Goal: Task Accomplishment & Management: Use online tool/utility

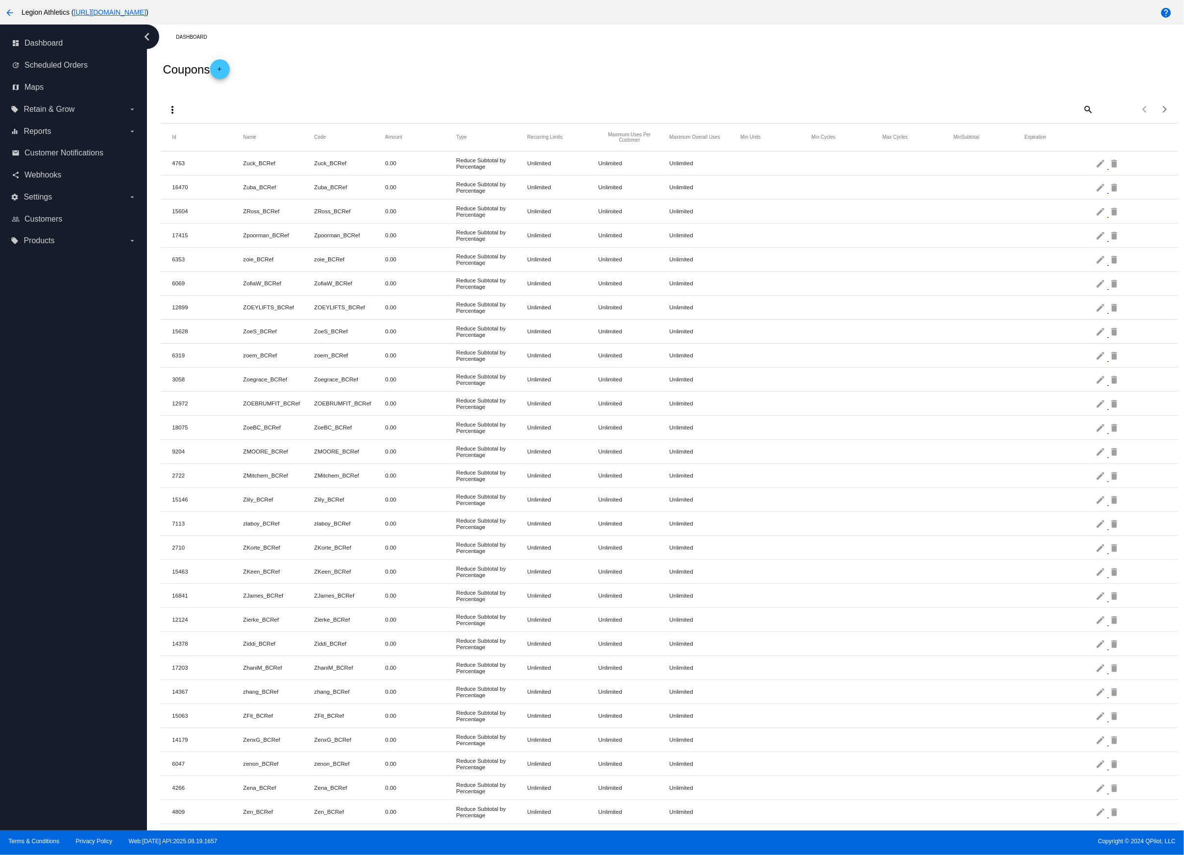
click at [174, 106] on mat-icon "more_vert" at bounding box center [173, 110] width 12 height 12
click at [197, 153] on span "Import" at bounding box center [202, 157] width 20 height 8
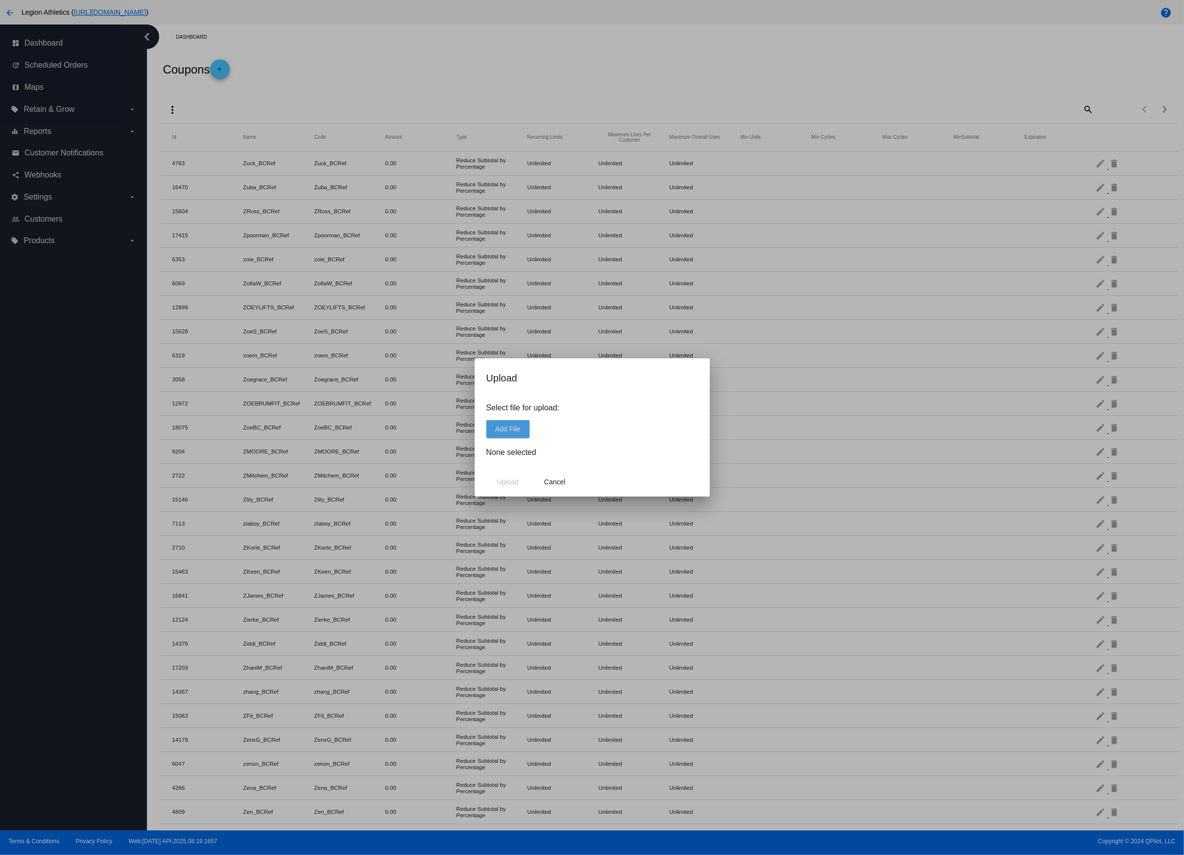
click at [517, 430] on span "Add File" at bounding box center [507, 429] width 25 height 8
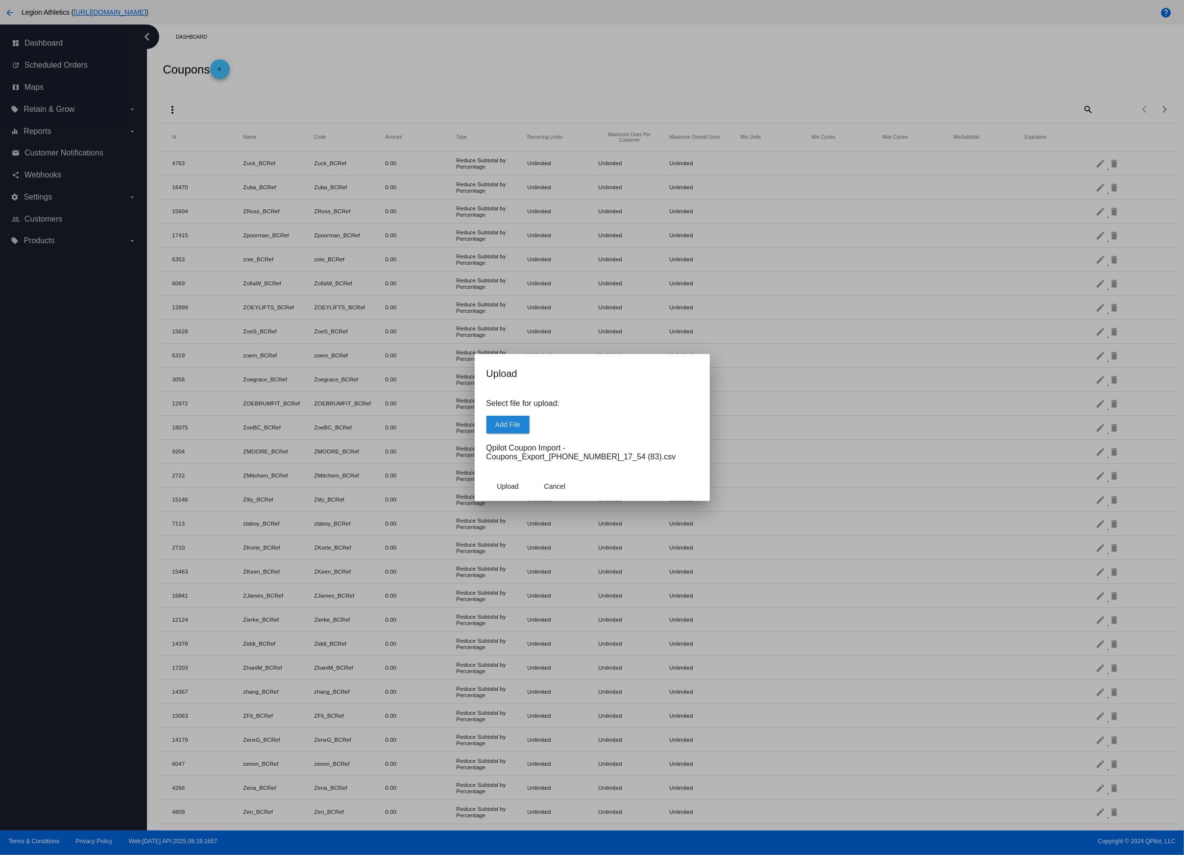
click at [519, 491] on button "Upload" at bounding box center [508, 486] width 43 height 18
click at [562, 485] on span "Cancel" at bounding box center [555, 486] width 22 height 8
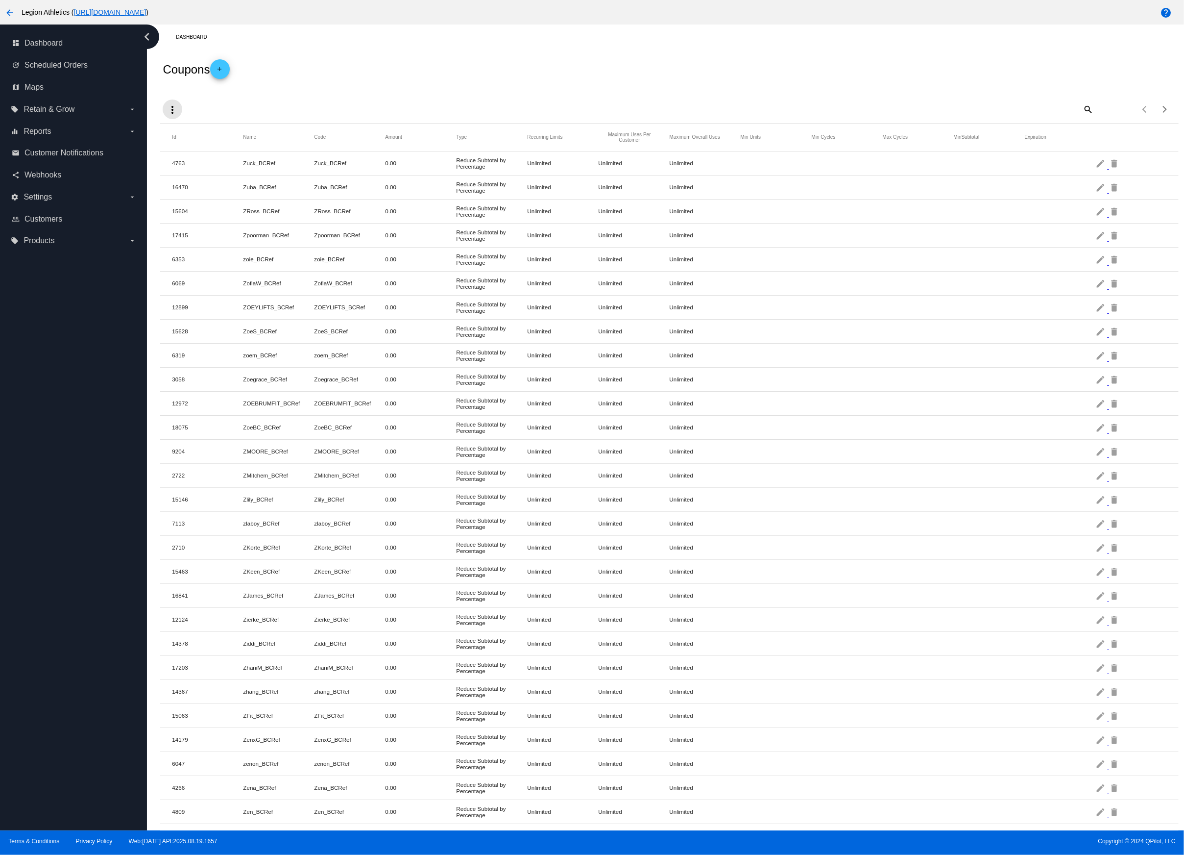
click at [167, 110] on mat-icon "more_vert" at bounding box center [173, 110] width 12 height 12
click at [199, 155] on span "Import" at bounding box center [202, 157] width 20 height 8
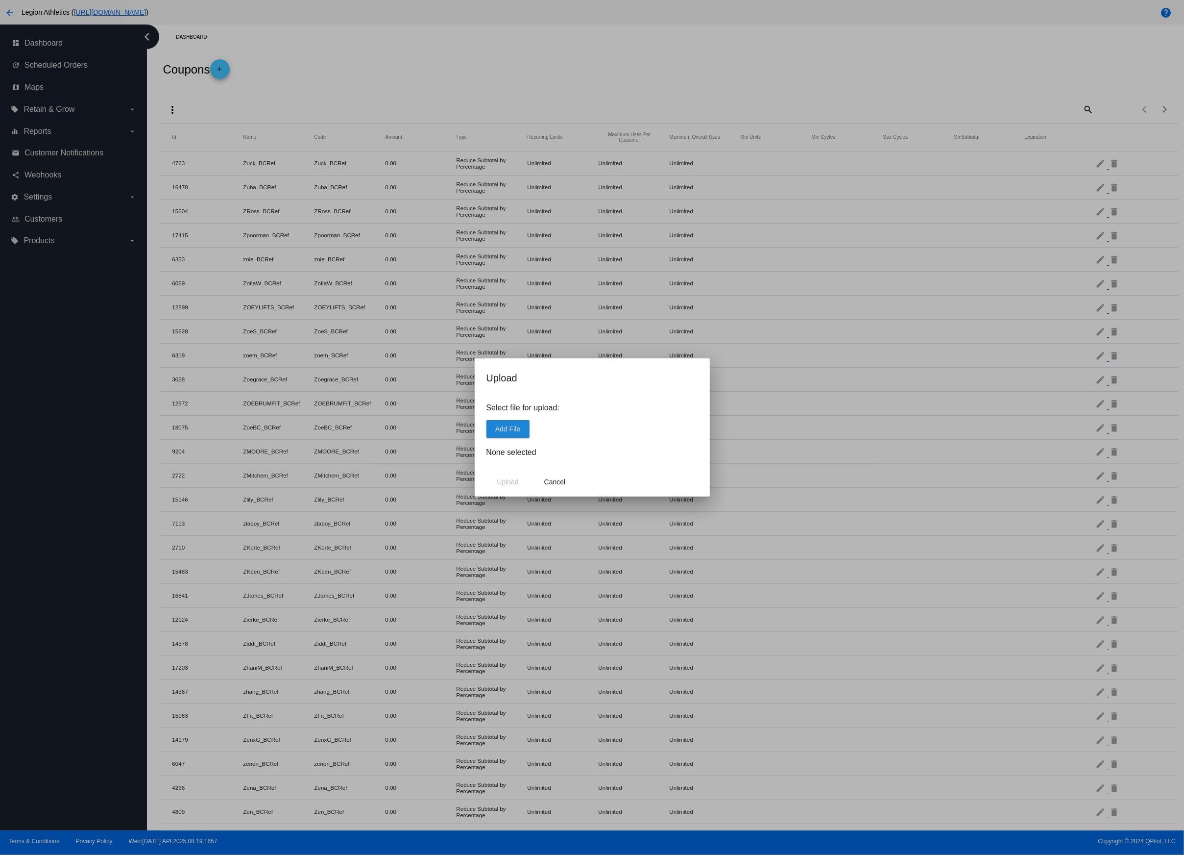
click at [512, 431] on span "Add File" at bounding box center [507, 429] width 25 height 8
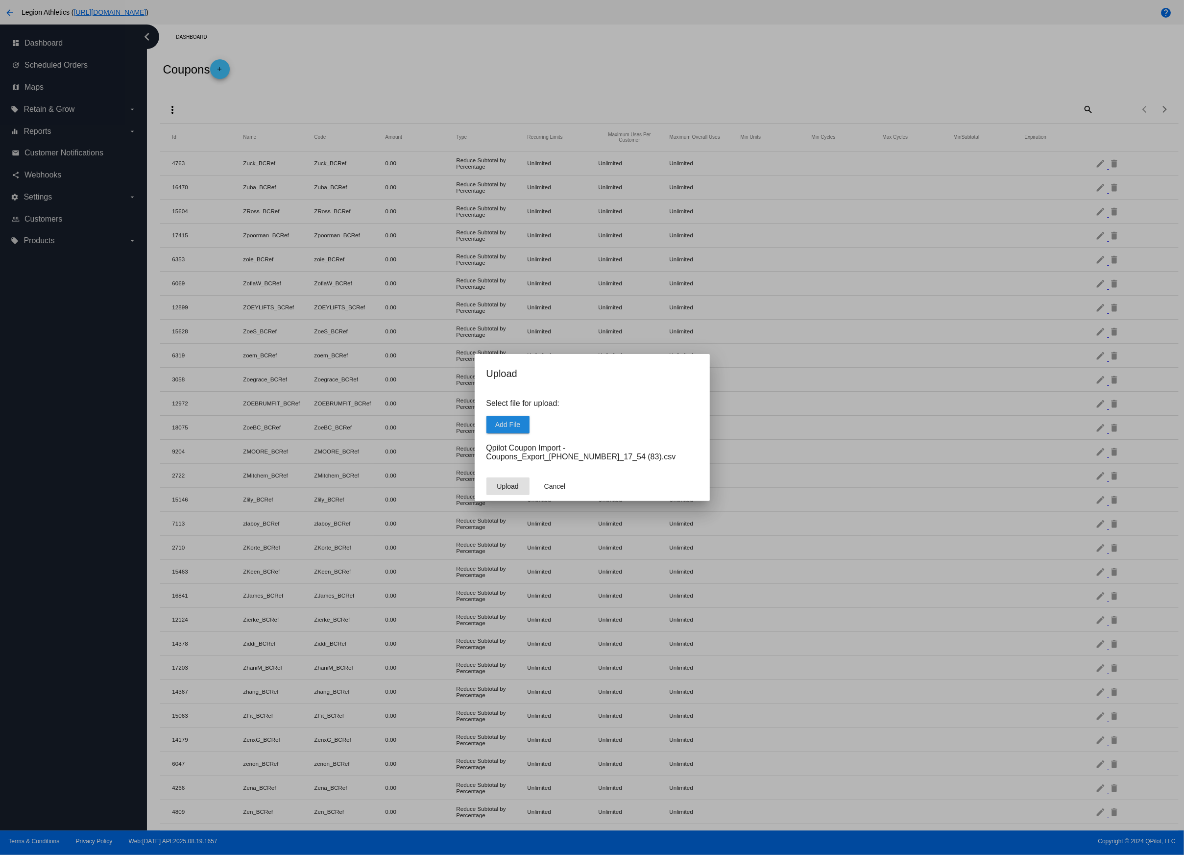
click at [515, 489] on span "Upload" at bounding box center [508, 486] width 22 height 8
click at [641, 843] on button "Close" at bounding box center [640, 843] width 24 height 10
click at [560, 486] on span "Cancel" at bounding box center [555, 486] width 22 height 8
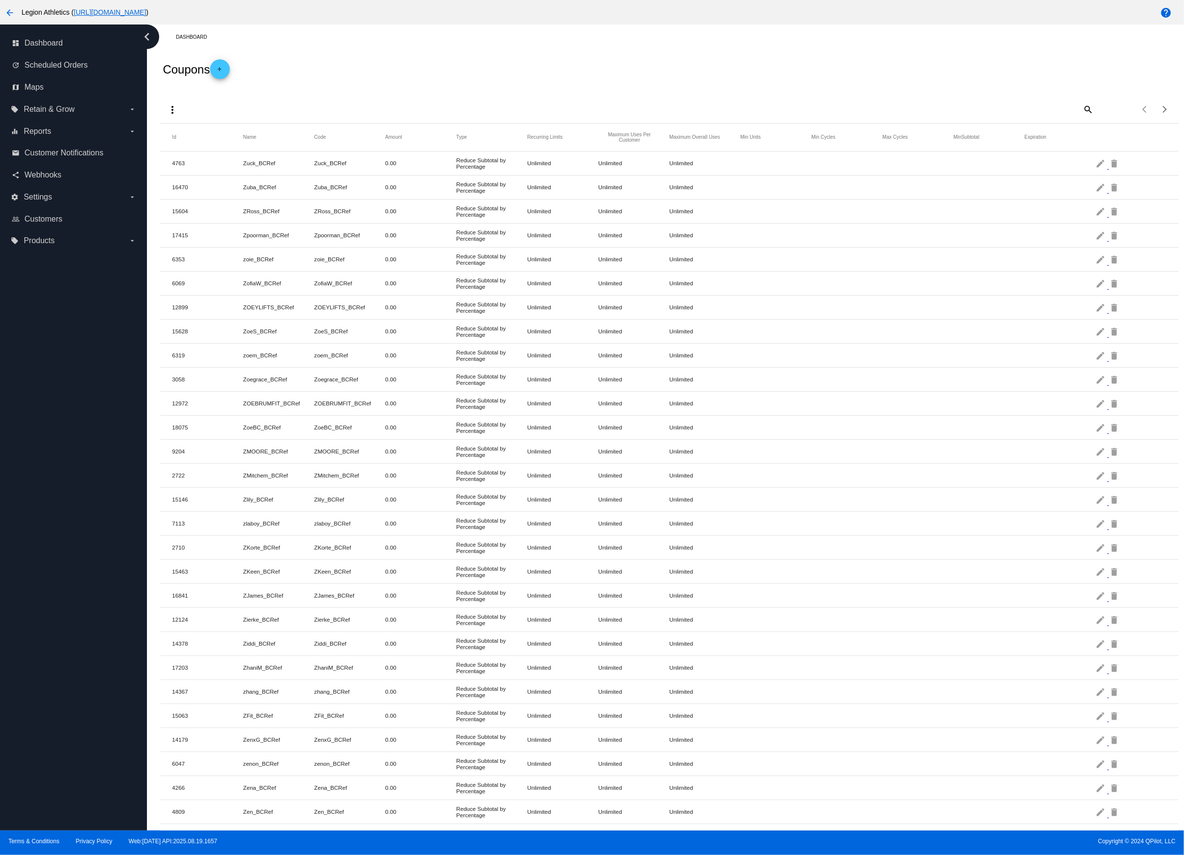
drag, startPoint x: 482, startPoint y: 49, endPoint x: 470, endPoint y: 49, distance: 11.8
click at [482, 49] on div "Coupons add" at bounding box center [669, 68] width 1018 height 39
click at [452, 49] on div "Coupons add" at bounding box center [669, 68] width 1018 height 39
click at [455, 52] on div "Coupons add" at bounding box center [669, 68] width 1018 height 39
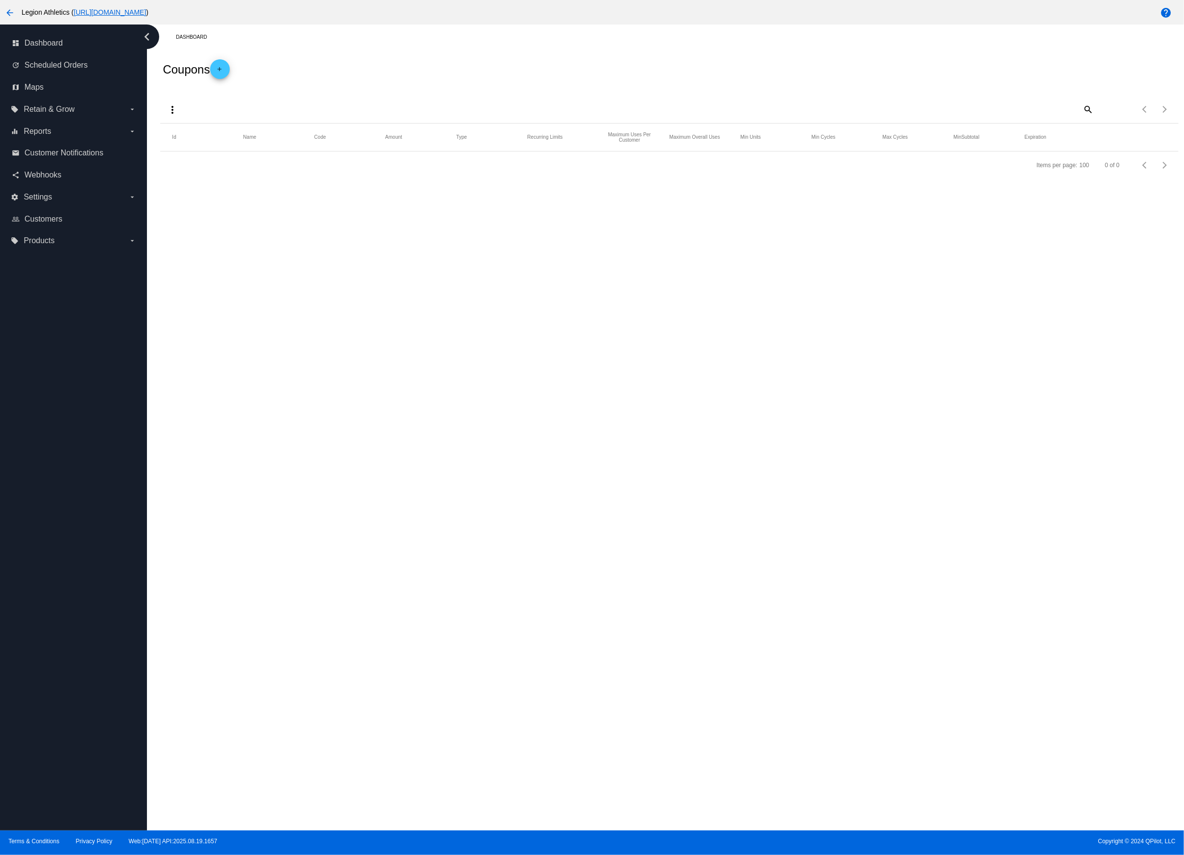
click at [457, 33] on div "Dashboard" at bounding box center [677, 36] width 1003 height 15
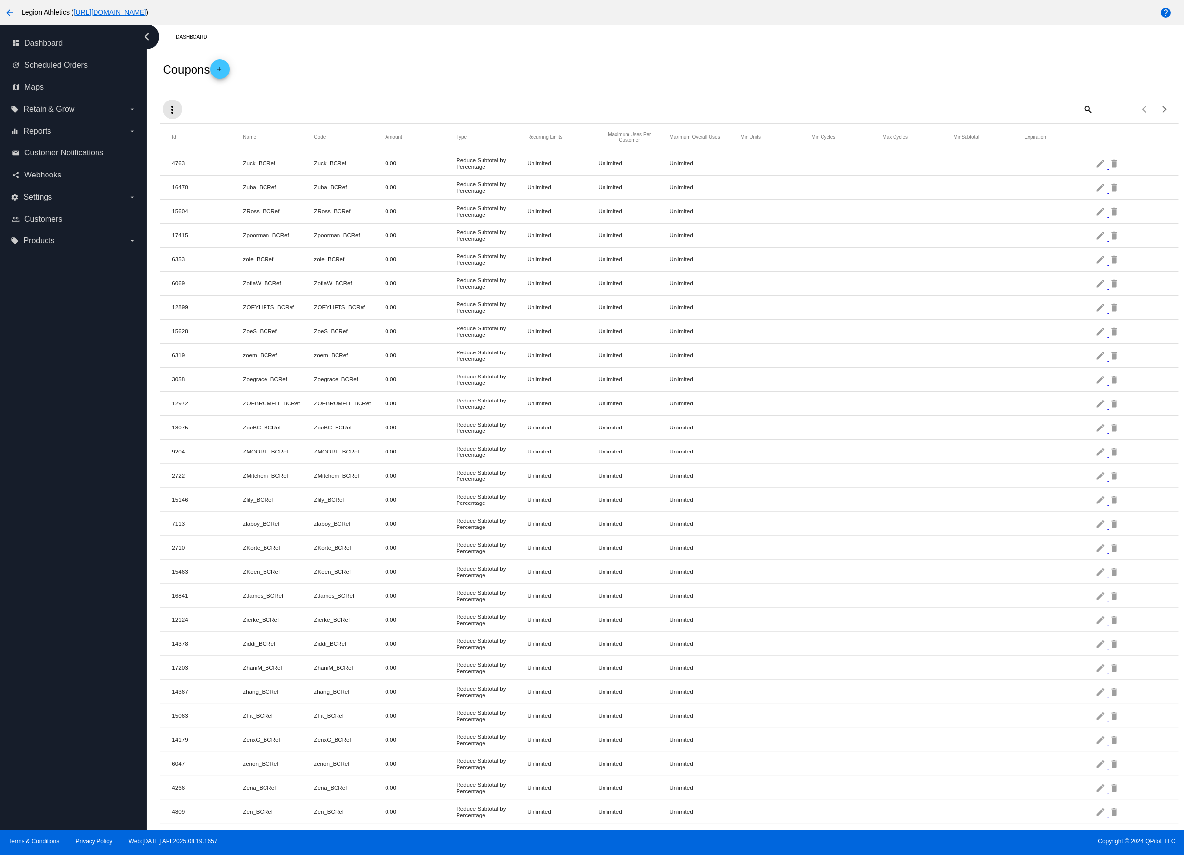
click at [176, 109] on mat-icon "more_vert" at bounding box center [173, 110] width 12 height 12
click at [195, 155] on span "Import" at bounding box center [202, 157] width 20 height 8
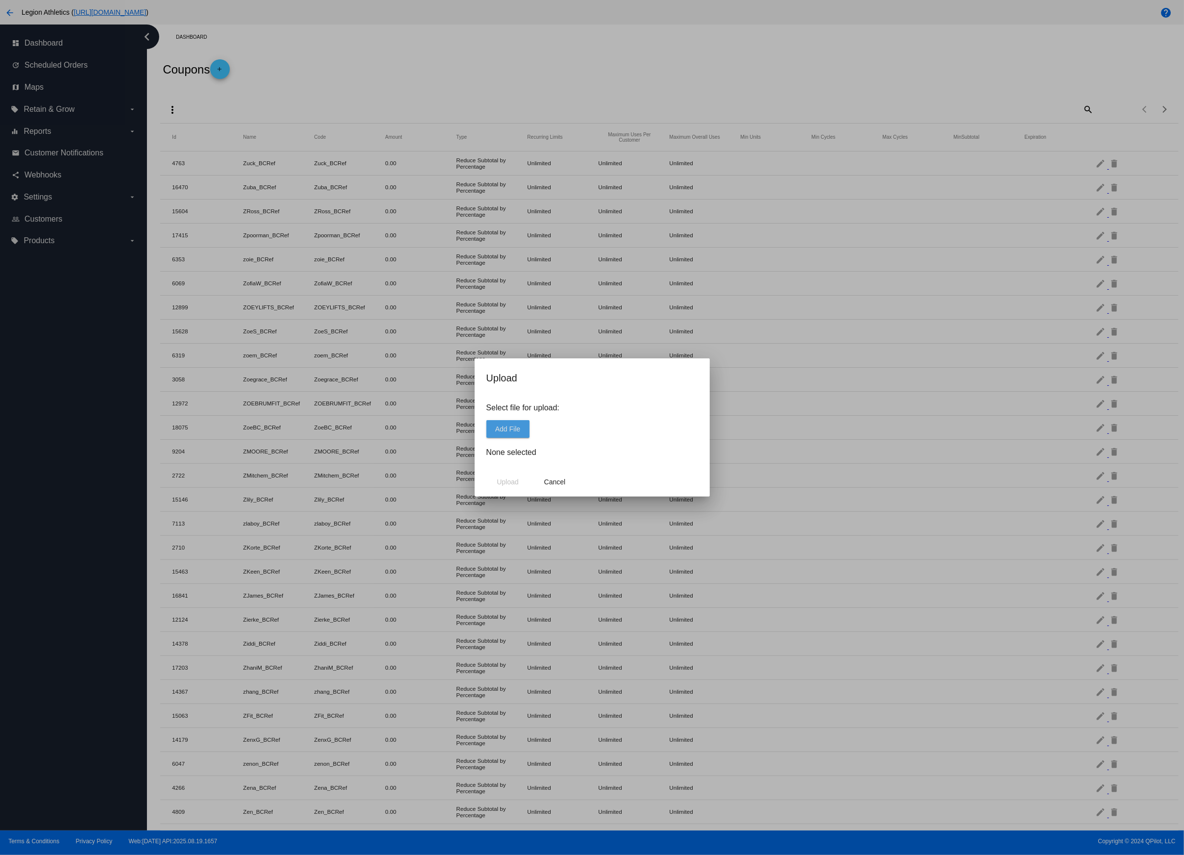
click at [516, 426] on span "Add File" at bounding box center [507, 429] width 25 height 8
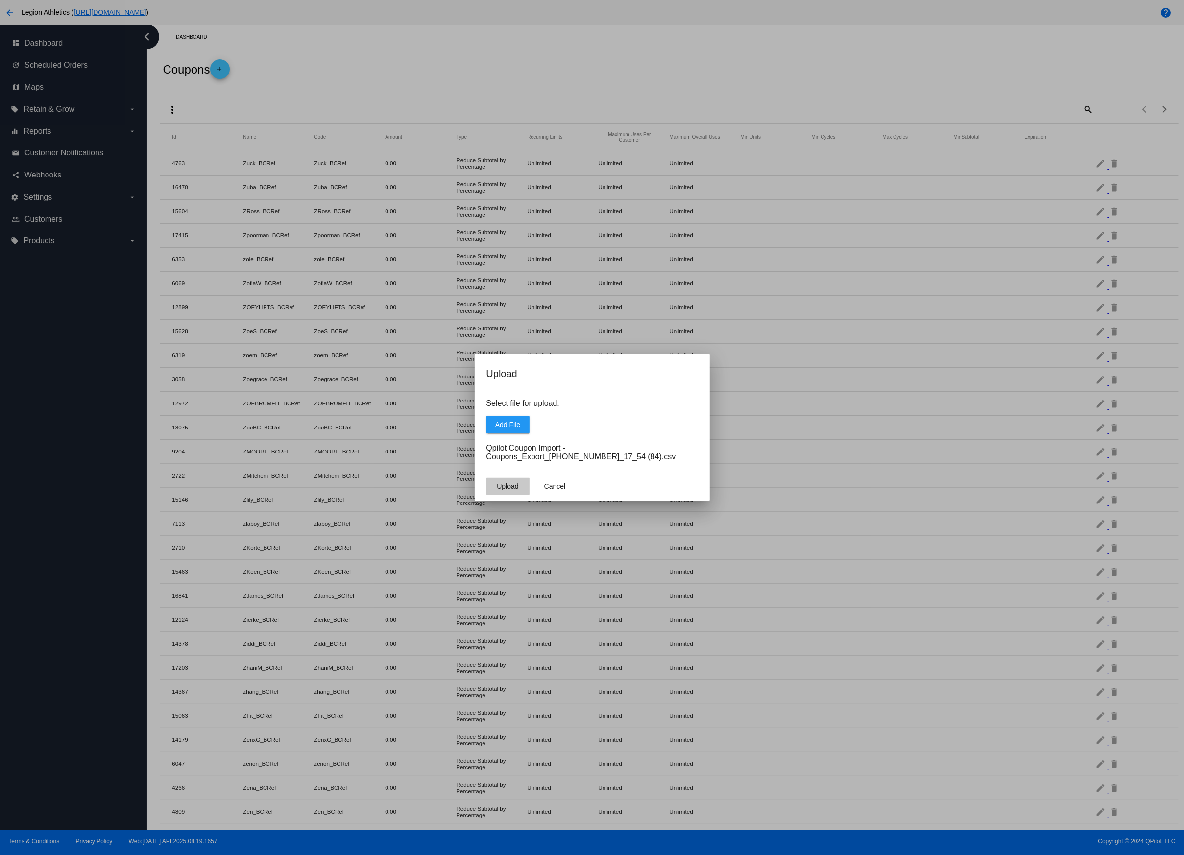
click at [521, 485] on button "Upload" at bounding box center [508, 486] width 43 height 18
click at [586, 843] on simple-snack-bar "Upload Error:undefined Close" at bounding box center [592, 843] width 118 height 10
click at [636, 844] on button "Close" at bounding box center [640, 843] width 24 height 10
click at [561, 482] on button "Cancel" at bounding box center [555, 486] width 43 height 18
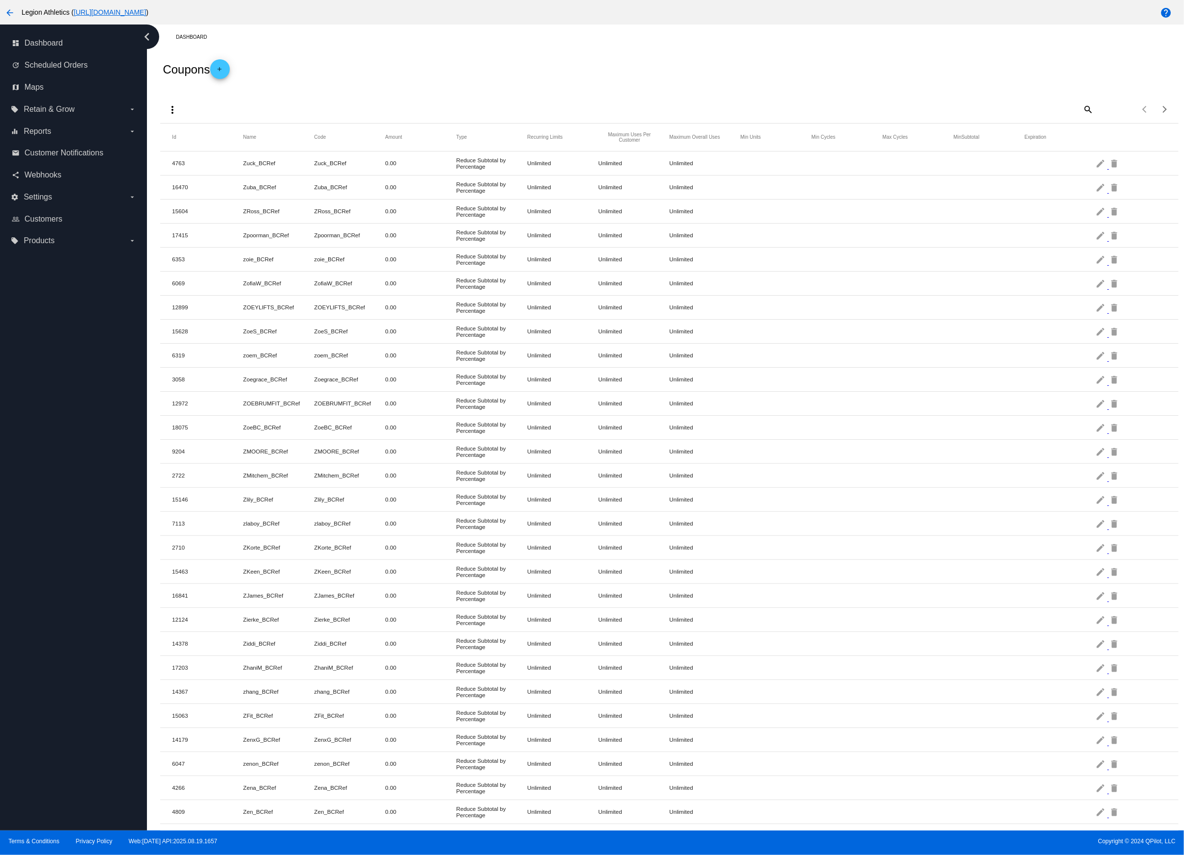
click at [583, 63] on div "Coupons add" at bounding box center [669, 68] width 1018 height 39
click at [165, 108] on button "more_vert" at bounding box center [173, 109] width 20 height 20
click at [189, 155] on button "file_upload Import" at bounding box center [191, 158] width 57 height 24
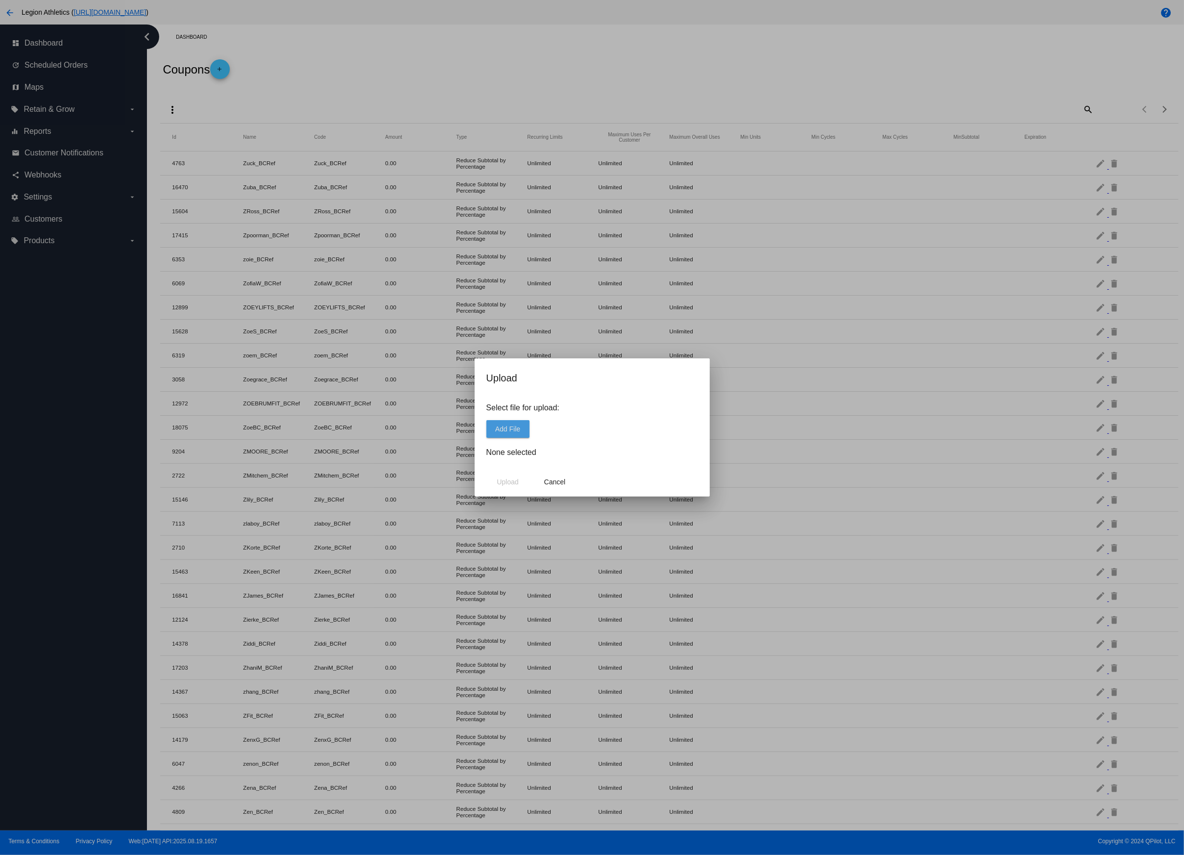
click at [509, 421] on button "Add File" at bounding box center [508, 429] width 43 height 18
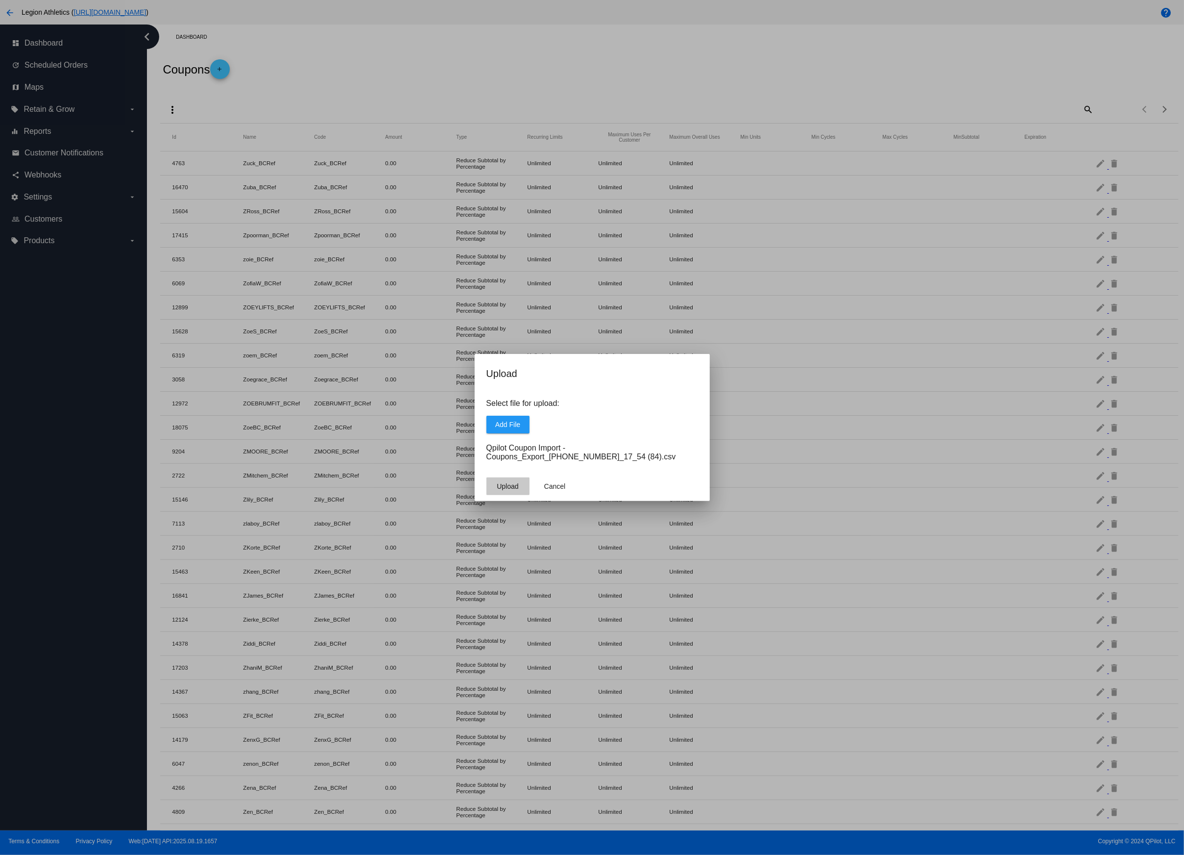
click at [498, 479] on button "Upload" at bounding box center [508, 486] width 43 height 18
click at [588, 842] on simple-snack-bar "Upload Error:undefined Close" at bounding box center [592, 843] width 118 height 10
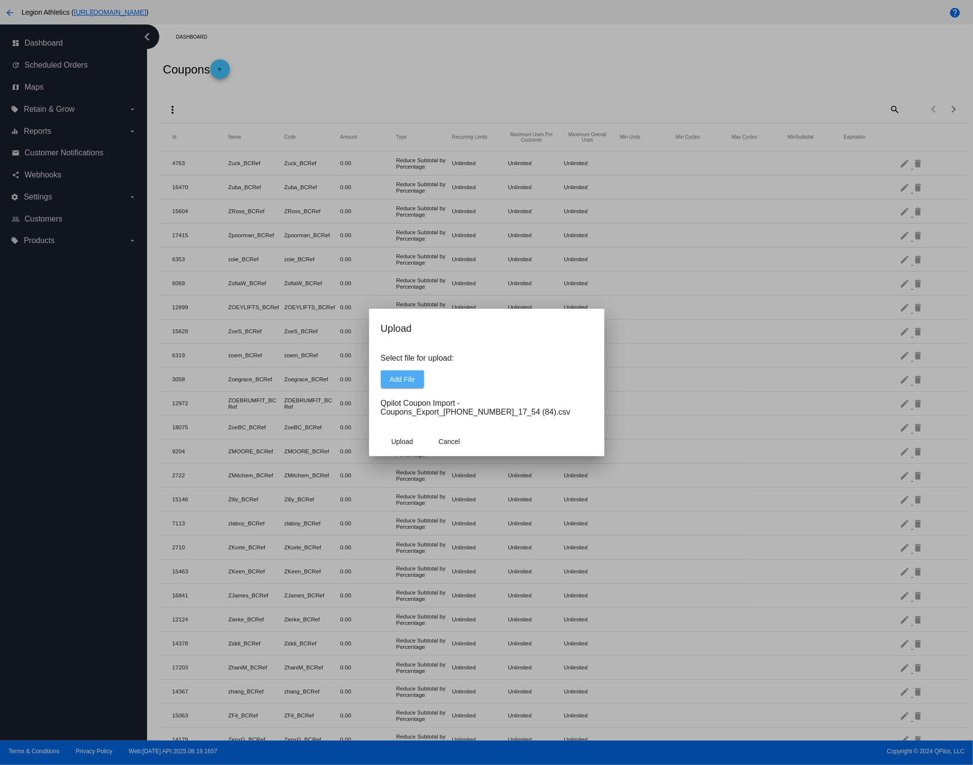
click at [411, 381] on span "Add File" at bounding box center [402, 379] width 25 height 8
click at [408, 439] on span "Upload" at bounding box center [402, 442] width 22 height 8
click at [398, 440] on span "Upload" at bounding box center [402, 442] width 22 height 8
